Goal: Find specific page/section: Locate a particular part of the current website

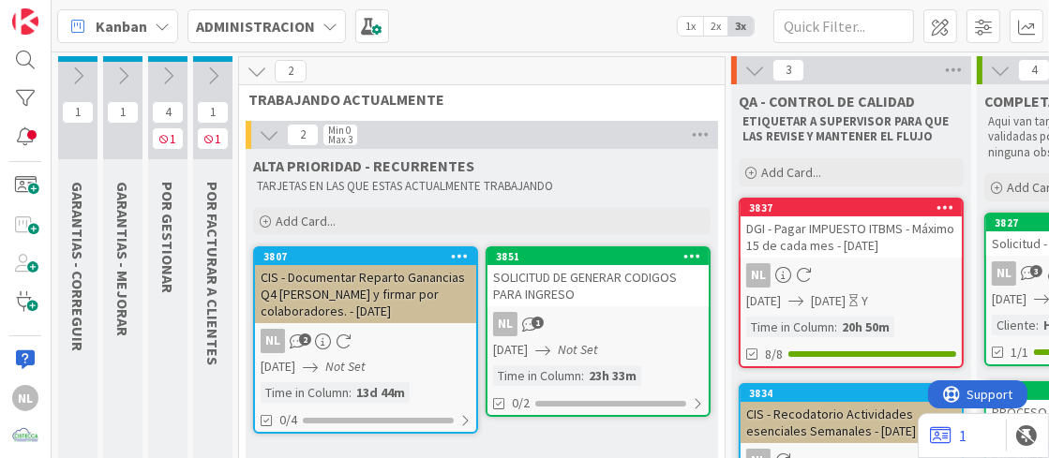
click at [611, 307] on div "3851 SOLICITUD DE GENERAR CODIGOS PARA INGRESO NL 1 10/10/2025 Not Set Time in …" at bounding box center [598, 332] width 225 height 171
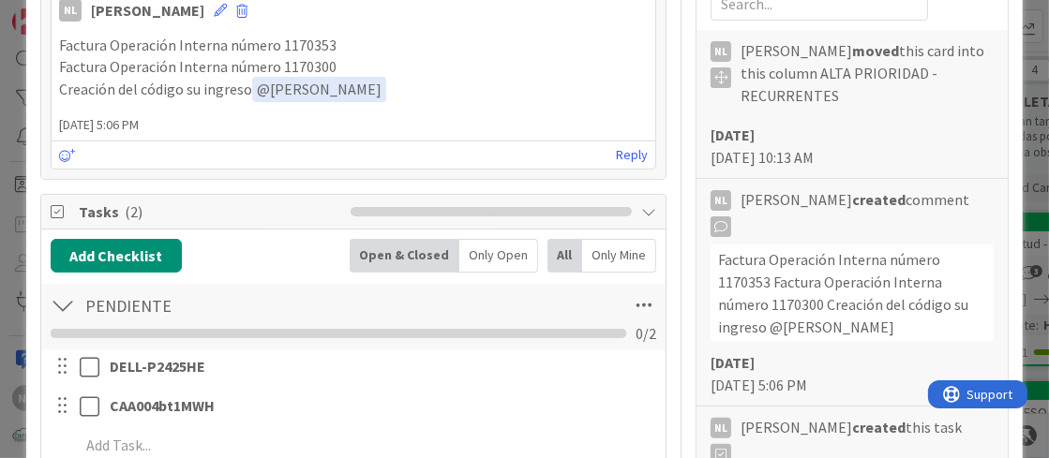
scroll to position [281, 0]
